Goal: Task Accomplishment & Management: Complete application form

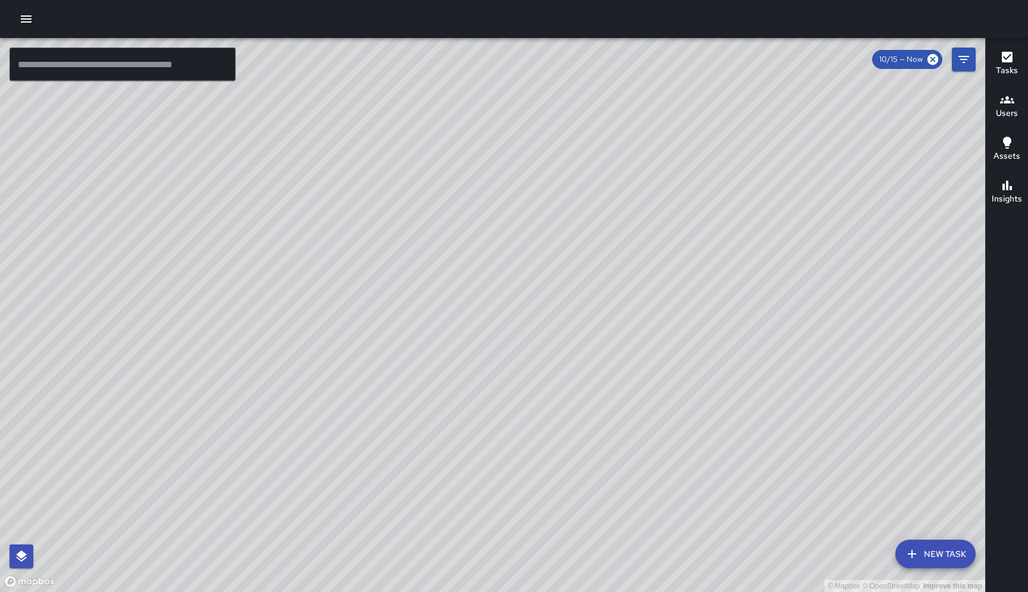
click at [633, 321] on div "© Mapbox © OpenStreetMap Improve this map CM [PERSON_NAME] Supervisor Tasks 0 /…" at bounding box center [492, 315] width 985 height 554
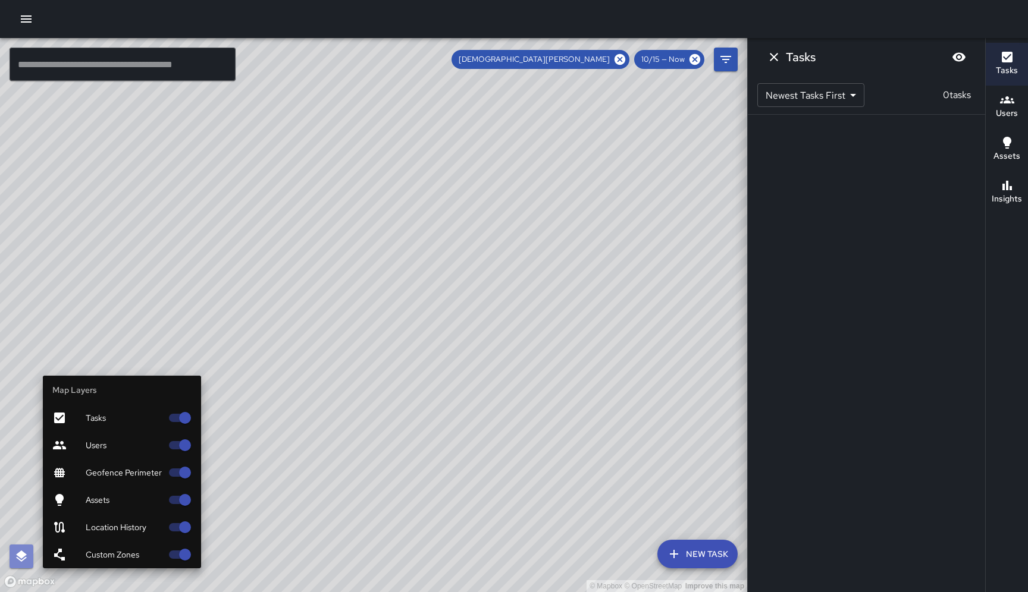
click at [23, 557] on icon "button" at bounding box center [21, 556] width 11 height 11
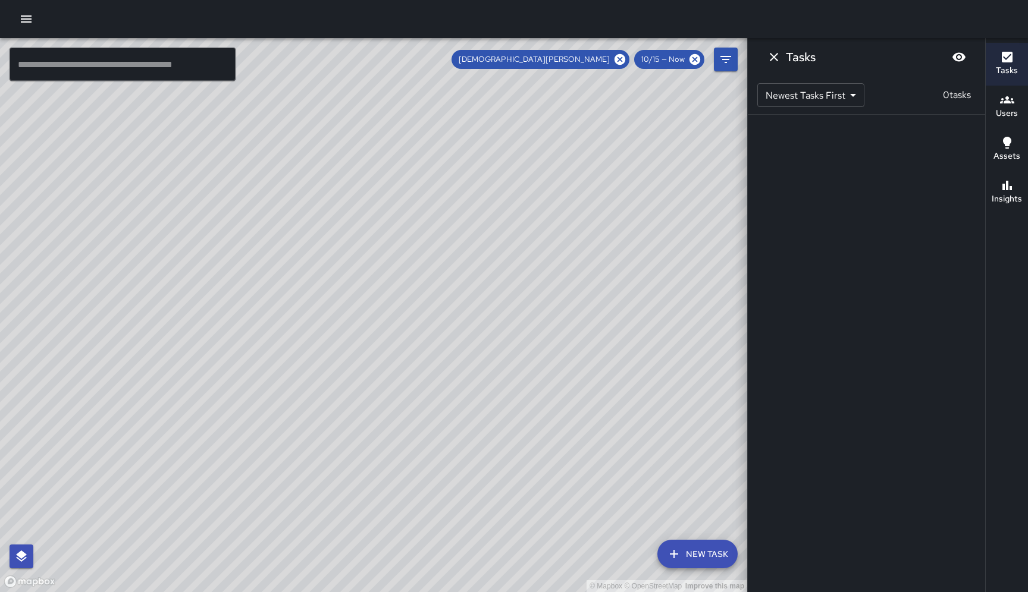
click at [337, 350] on div "© Mapbox © OpenStreetMap Improve this map" at bounding box center [373, 315] width 747 height 554
click at [27, 23] on icon "button" at bounding box center [26, 19] width 14 height 14
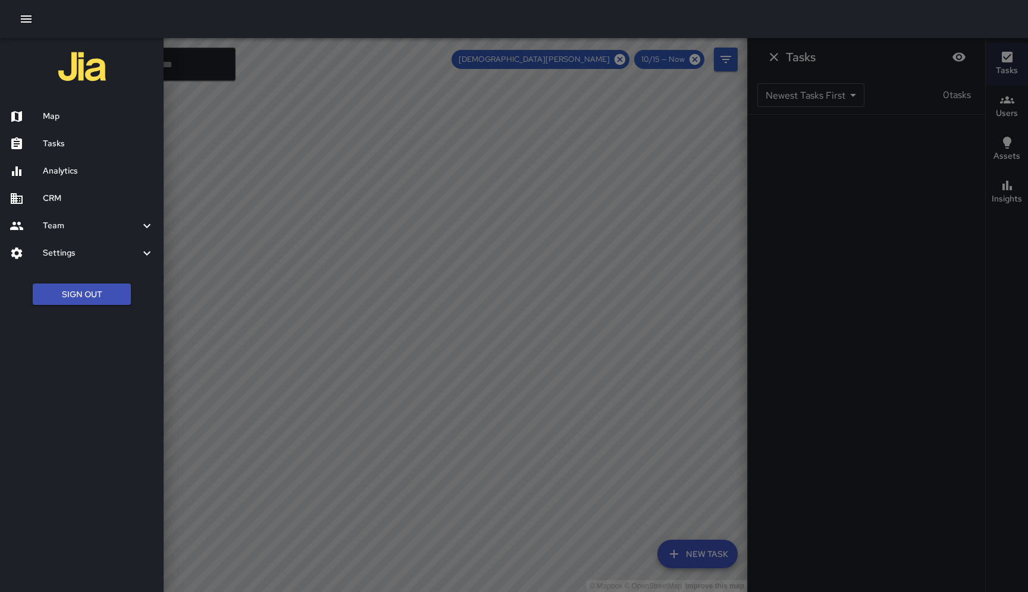
click at [99, 175] on h6 "Analytics" at bounding box center [98, 171] width 111 height 13
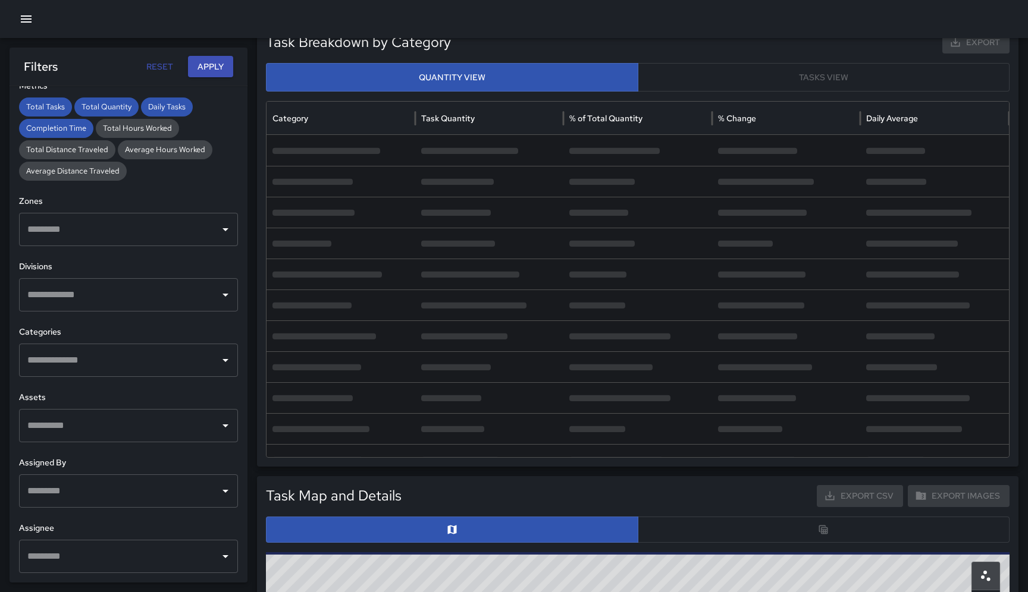
scroll to position [250, 0]
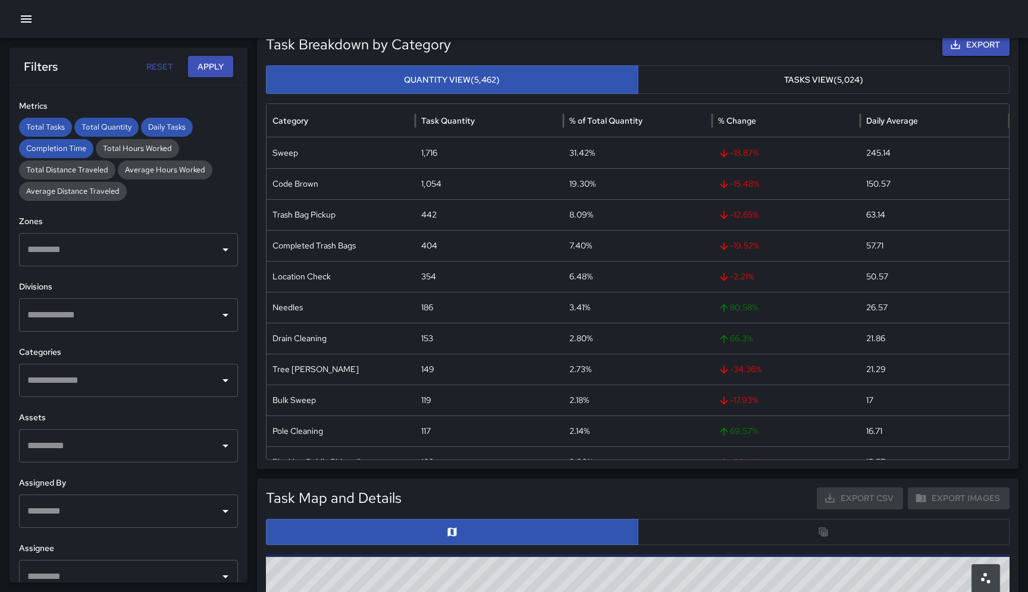
click at [23, 24] on icon "button" at bounding box center [26, 19] width 14 height 14
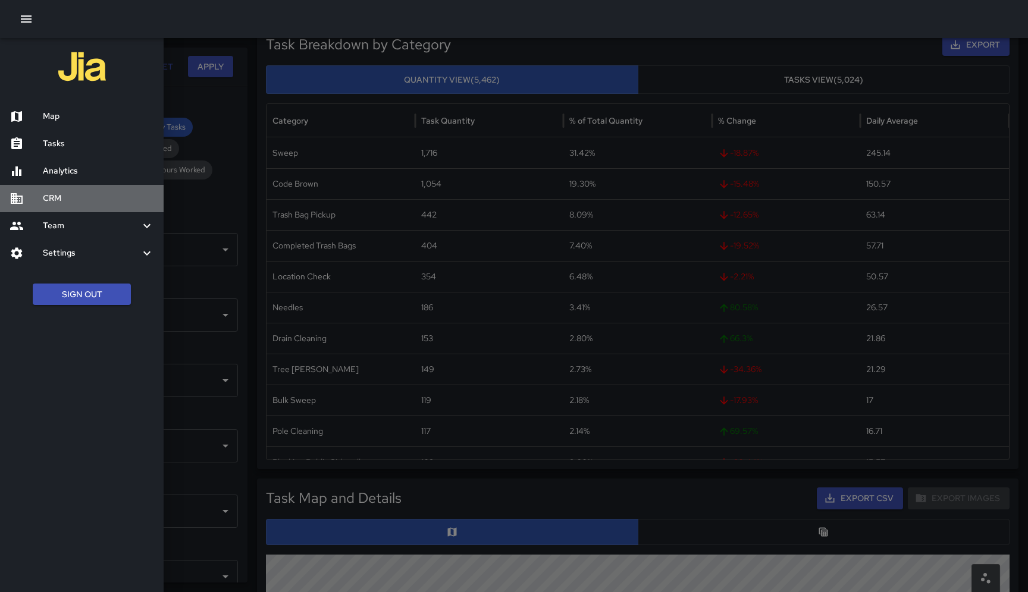
click at [52, 201] on h6 "CRM" at bounding box center [98, 198] width 111 height 13
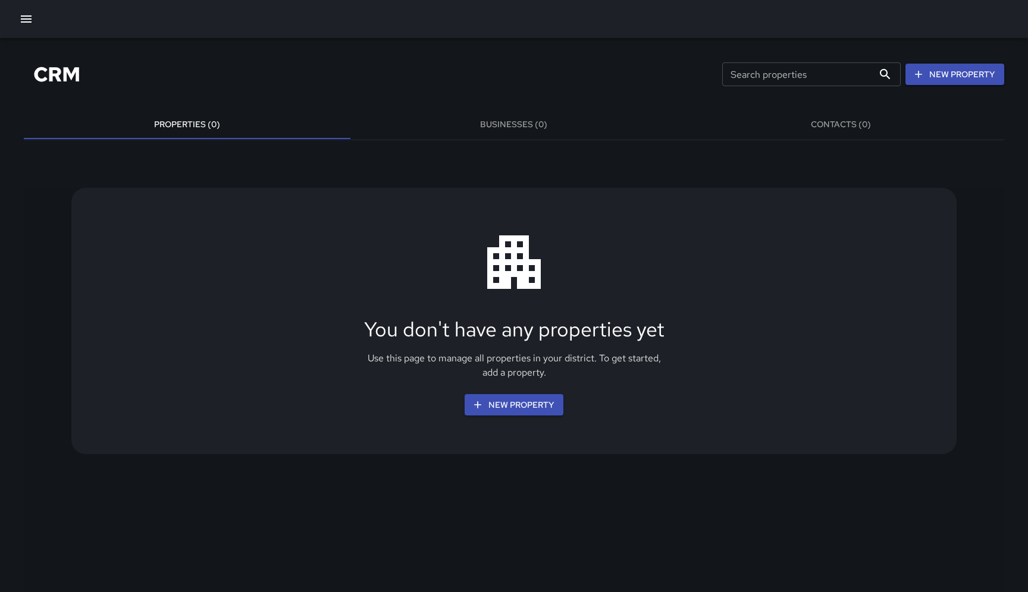
click at [939, 75] on button "New Property" at bounding box center [954, 75] width 99 height 22
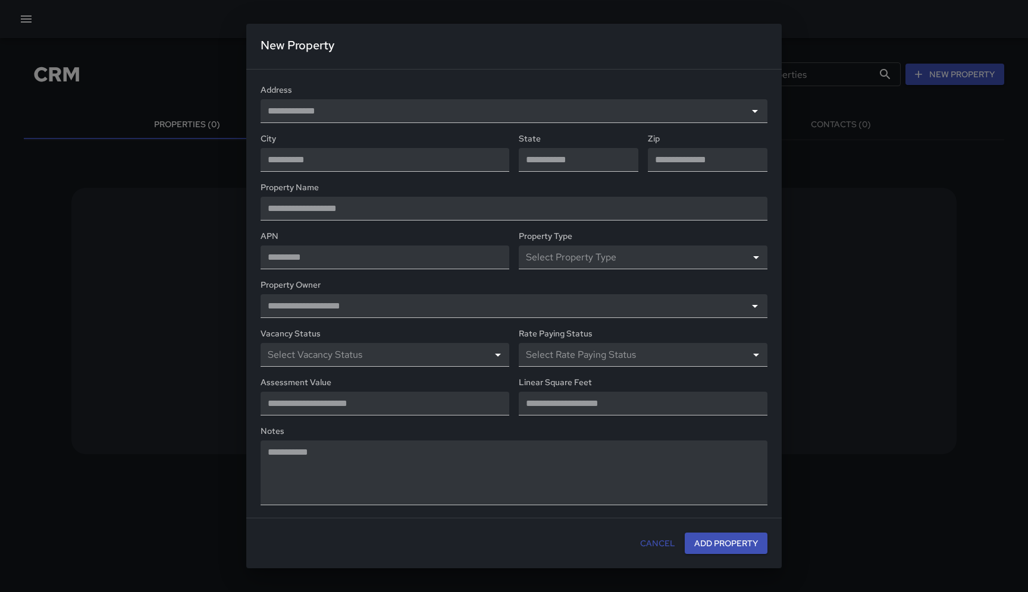
click at [128, 77] on div "New Property Address City State Zip Property Name APN Property Type Select Prop…" at bounding box center [514, 296] width 1028 height 583
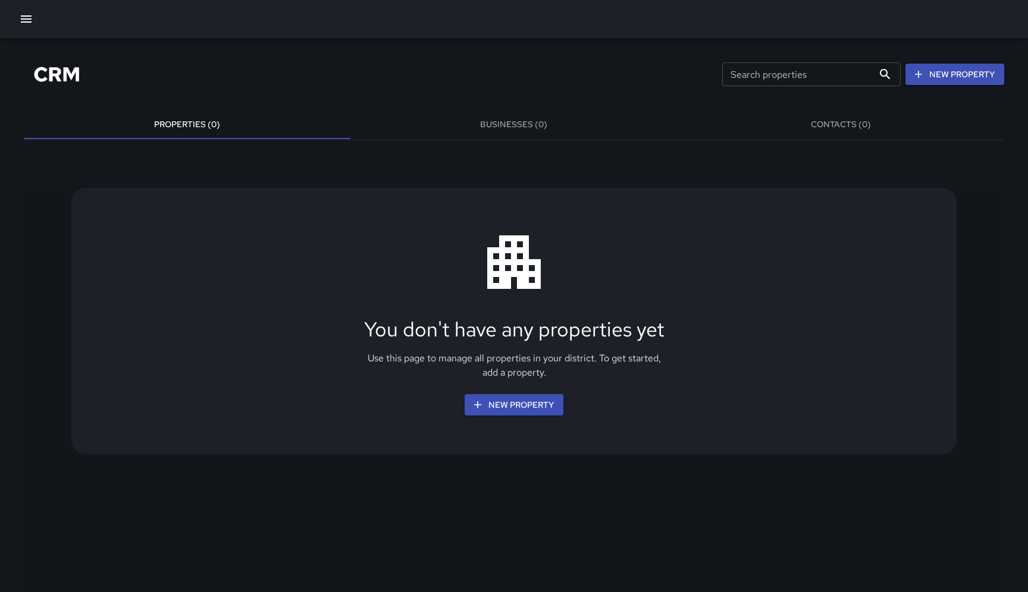
click at [516, 123] on button "Businesses (0)" at bounding box center [513, 125] width 326 height 29
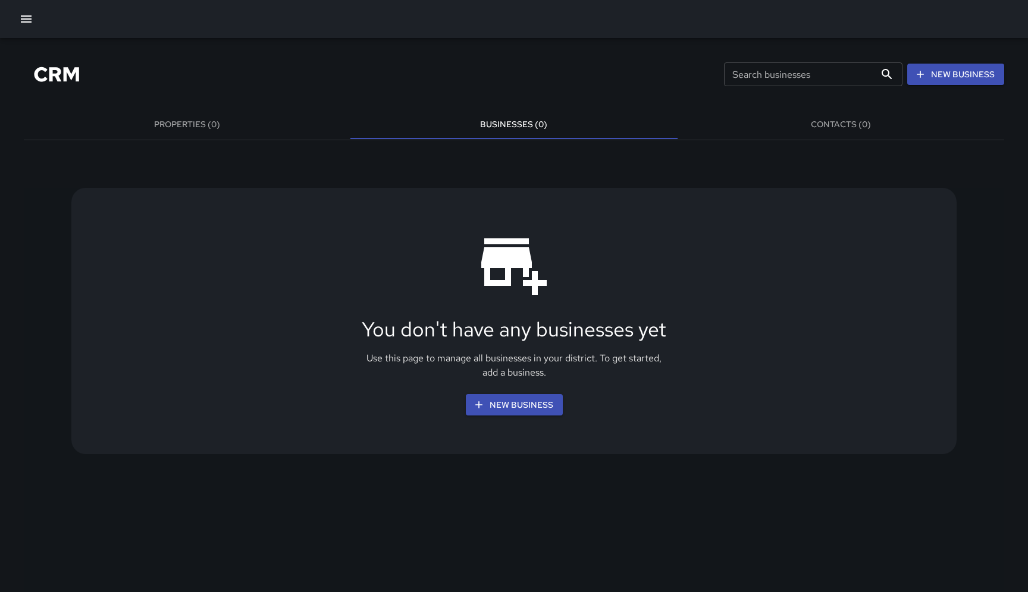
click at [178, 125] on button "Properties (0)" at bounding box center [187, 125] width 326 height 29
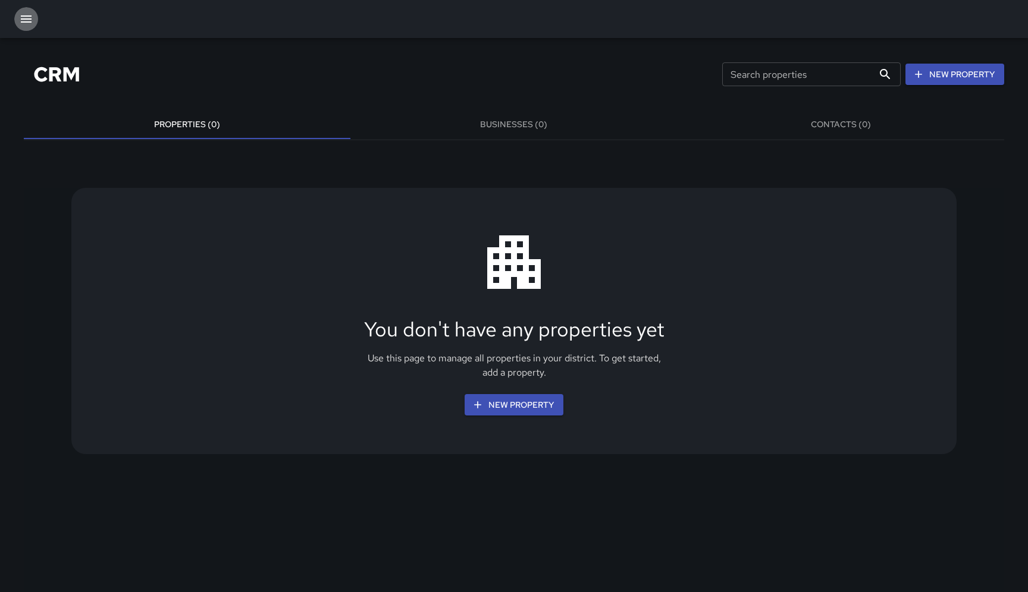
click at [29, 19] on icon "button" at bounding box center [26, 18] width 11 height 7
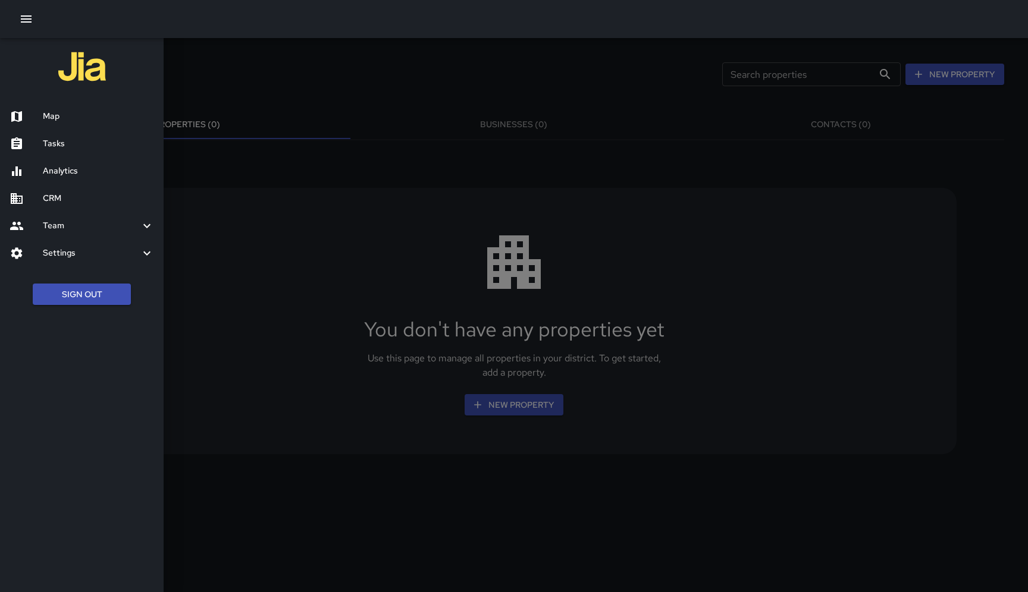
click at [125, 228] on h6 "Team" at bounding box center [91, 225] width 97 height 13
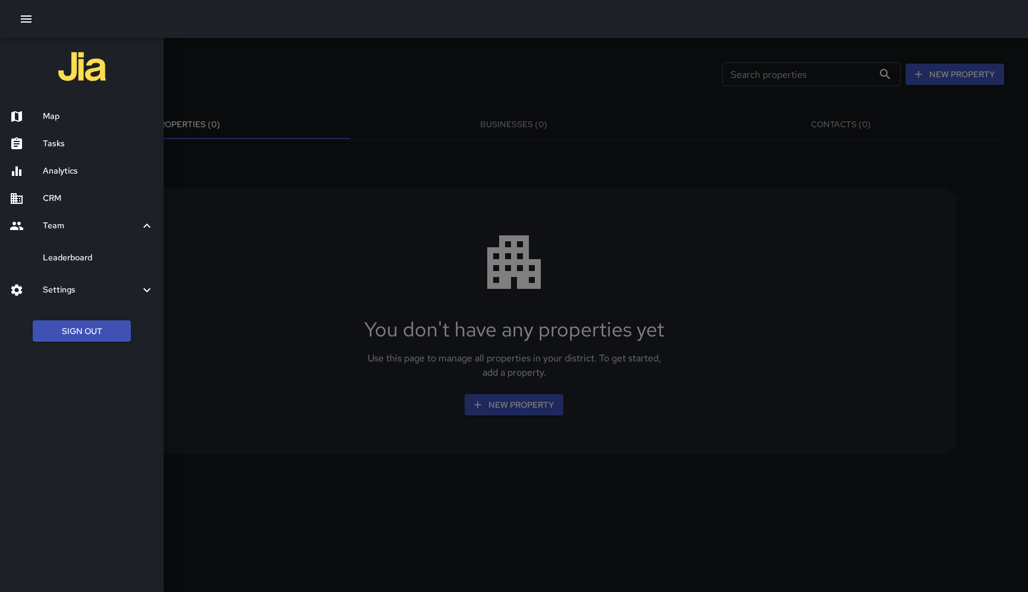
click at [527, 399] on div at bounding box center [514, 296] width 1028 height 592
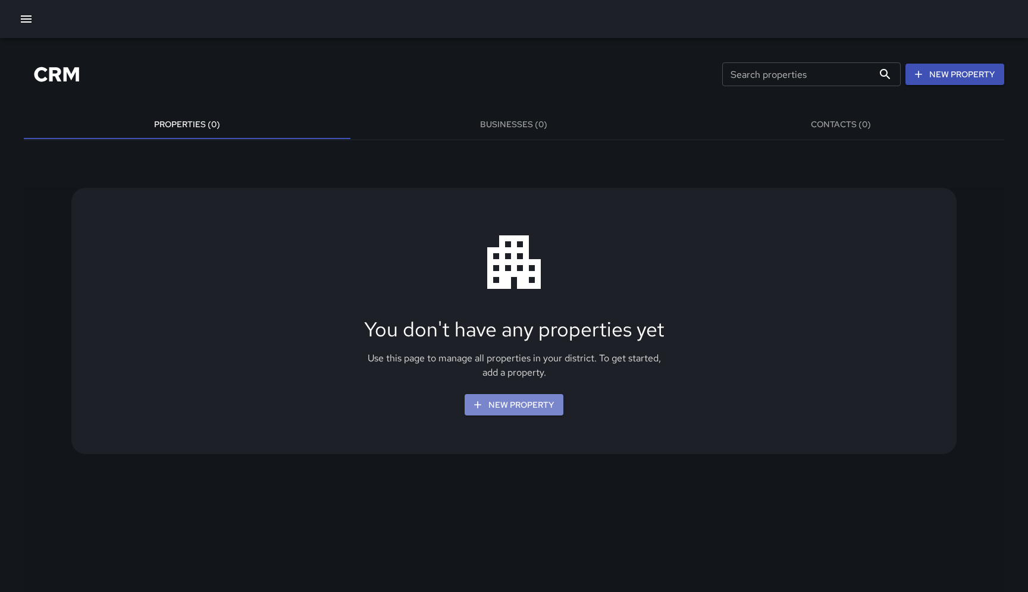
click at [512, 406] on button "New Property" at bounding box center [513, 405] width 99 height 22
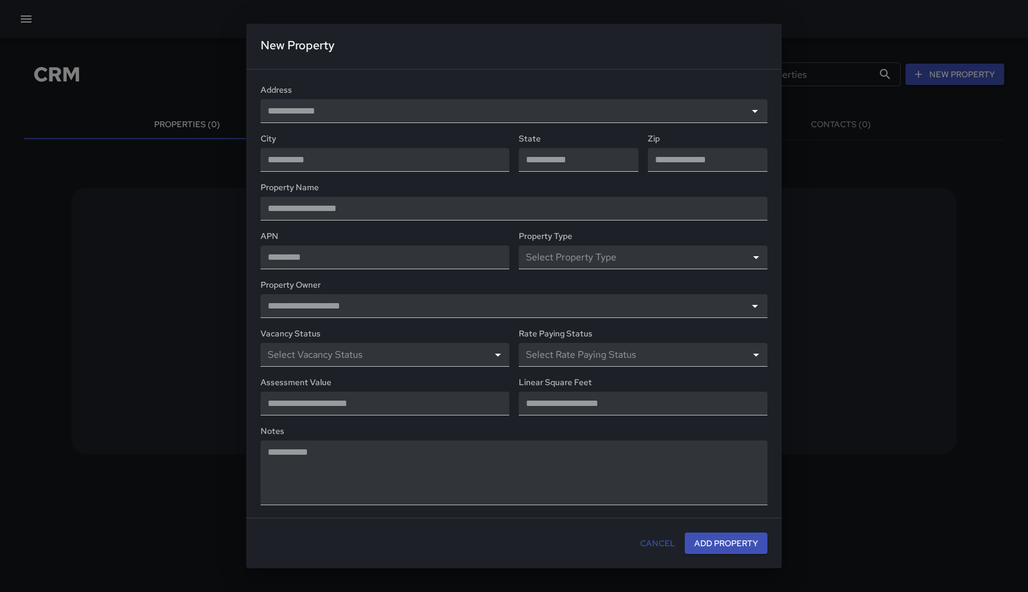
click at [21, 17] on div "New Property Address City State Zip Property Name APN Property Type Select Prop…" at bounding box center [514, 296] width 1028 height 583
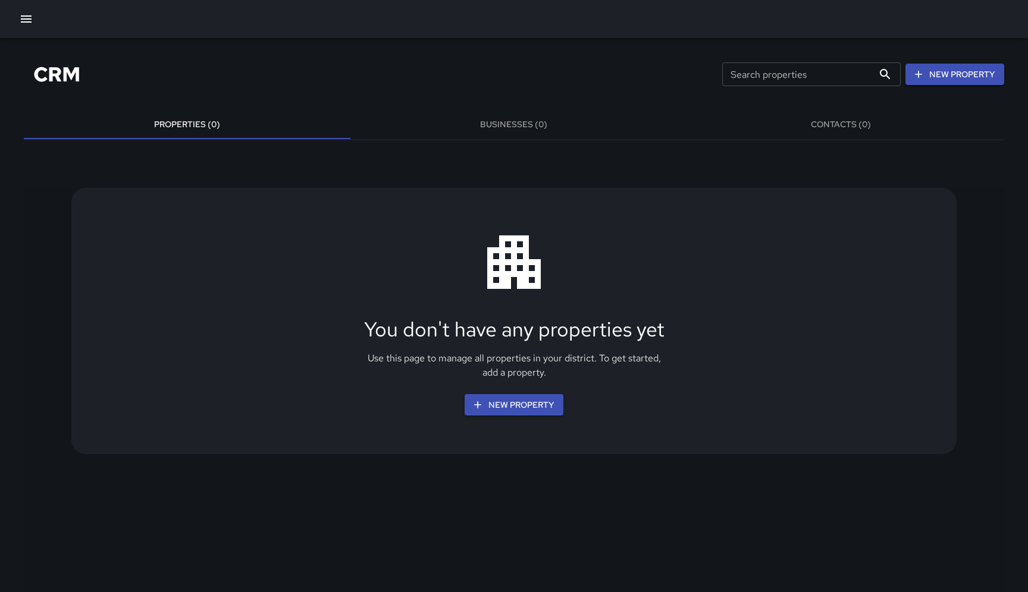
click at [31, 23] on icon "button" at bounding box center [26, 19] width 14 height 14
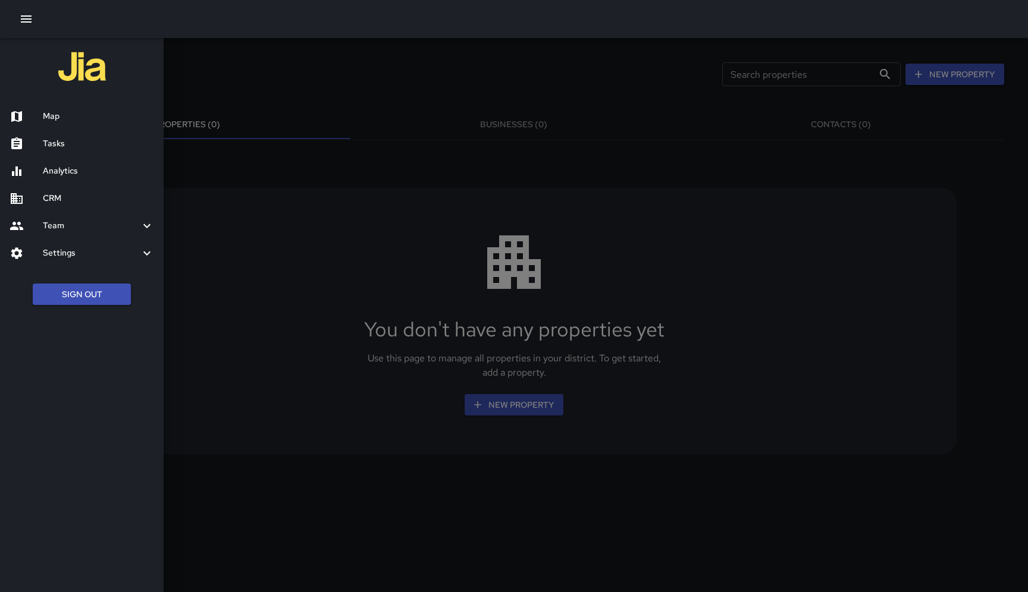
click at [62, 114] on h6 "Map" at bounding box center [98, 116] width 111 height 13
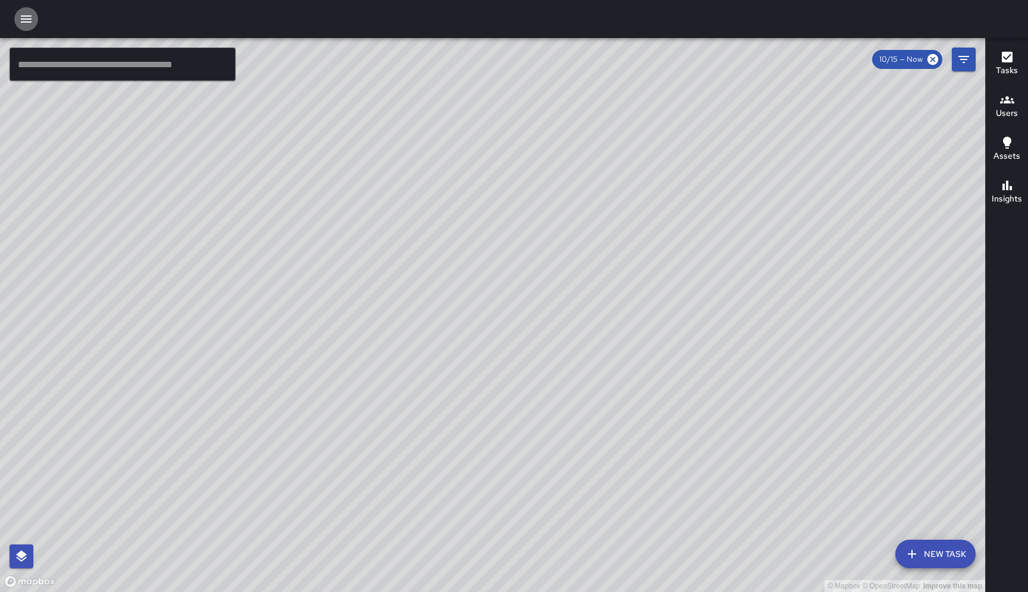
click at [22, 15] on icon "button" at bounding box center [26, 19] width 14 height 14
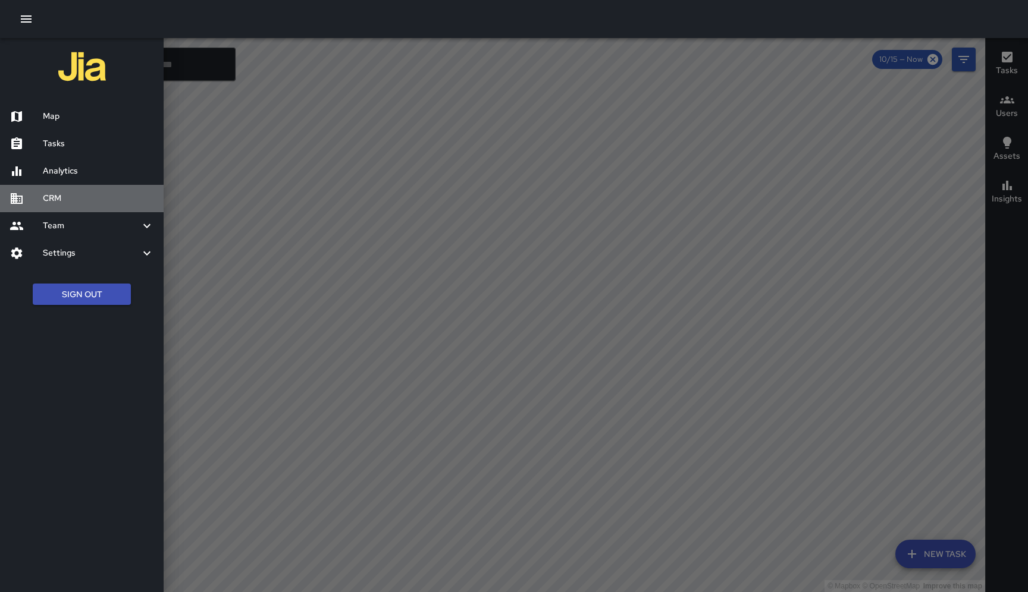
click at [54, 203] on h6 "CRM" at bounding box center [98, 198] width 111 height 13
